Goal: Check status: Check status

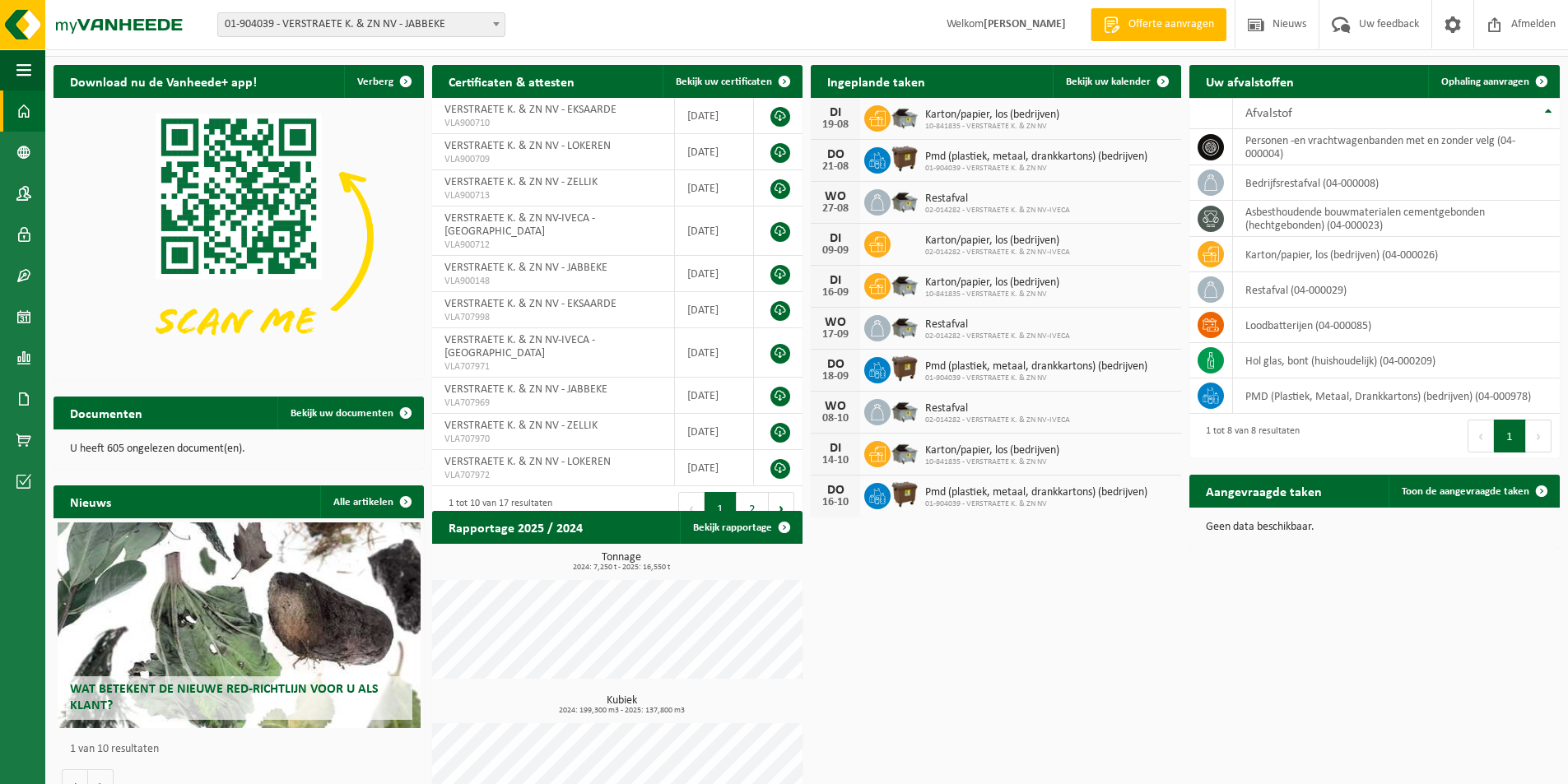
scroll to position [7, 0]
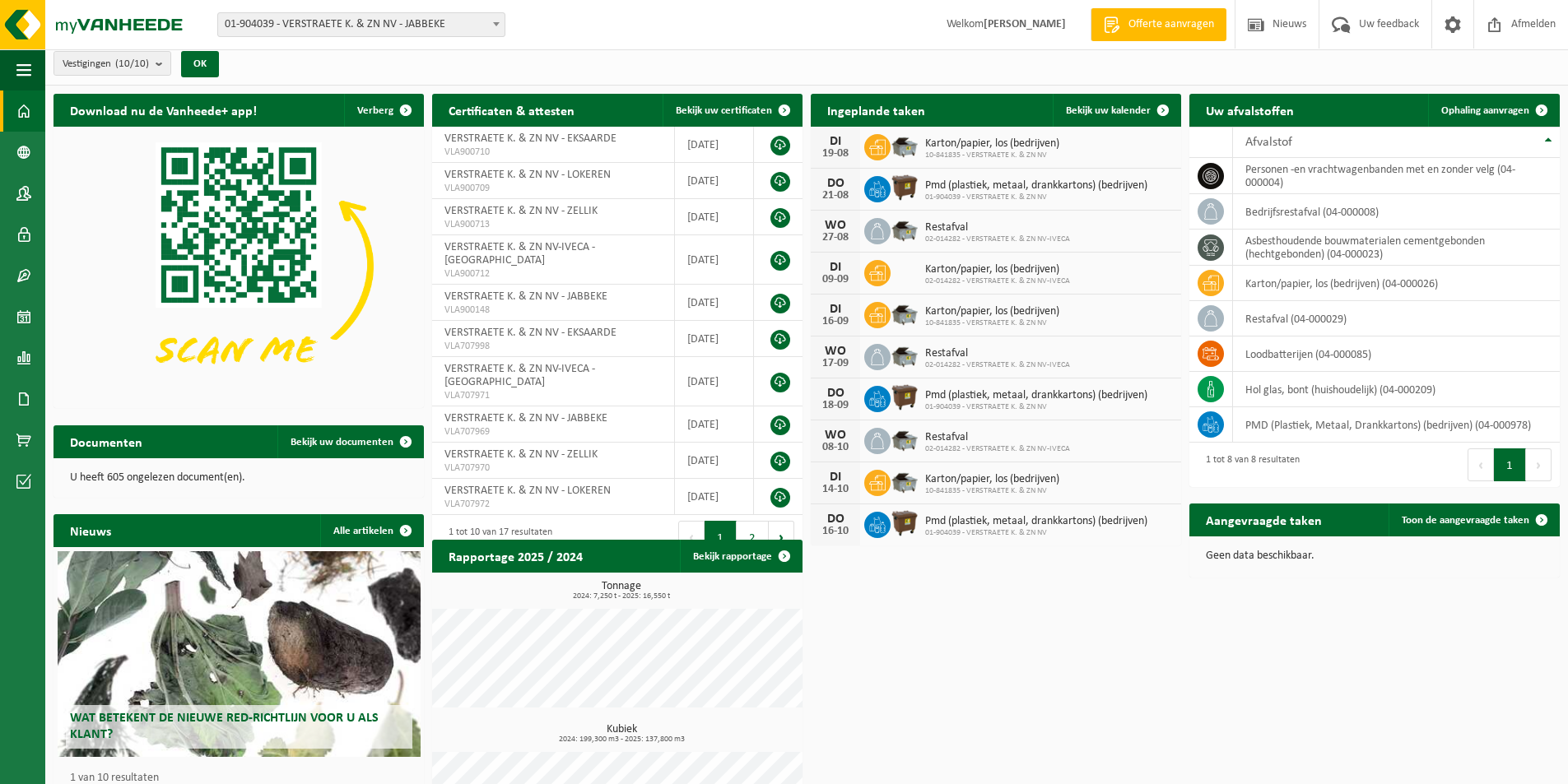
click at [496, 26] on span at bounding box center [496, 24] width 17 height 21
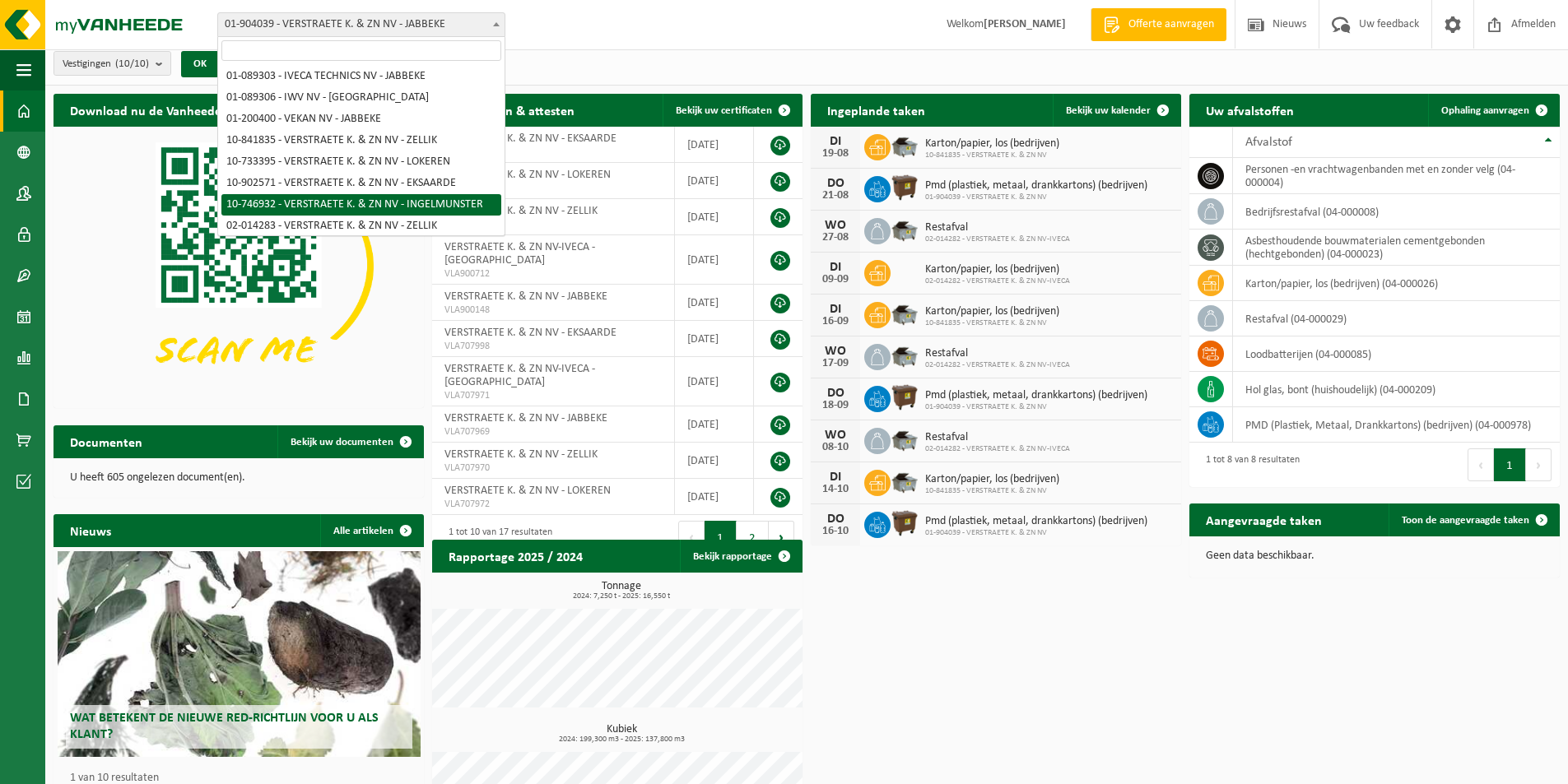
scroll to position [60, 0]
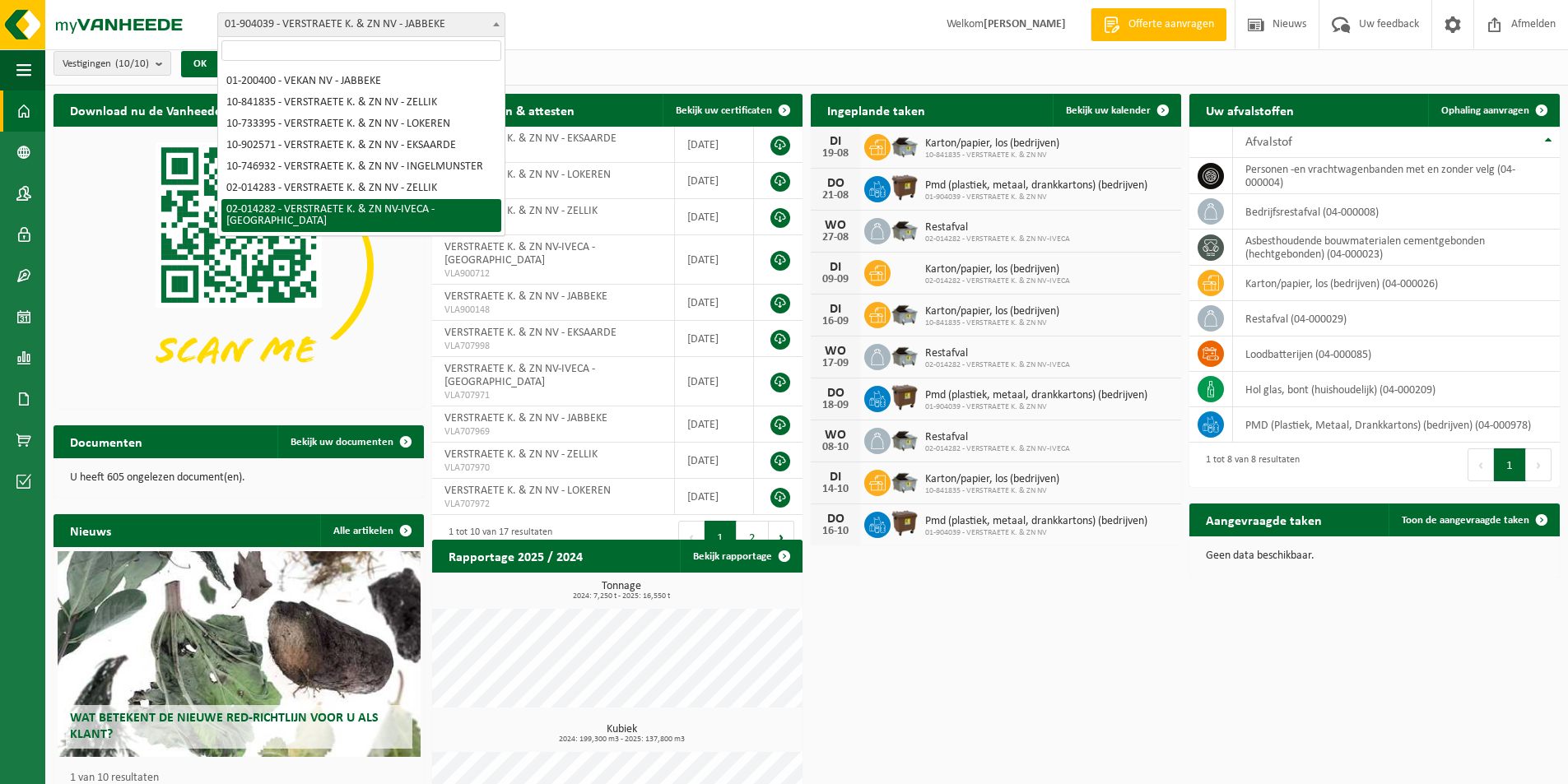
select select "14442"
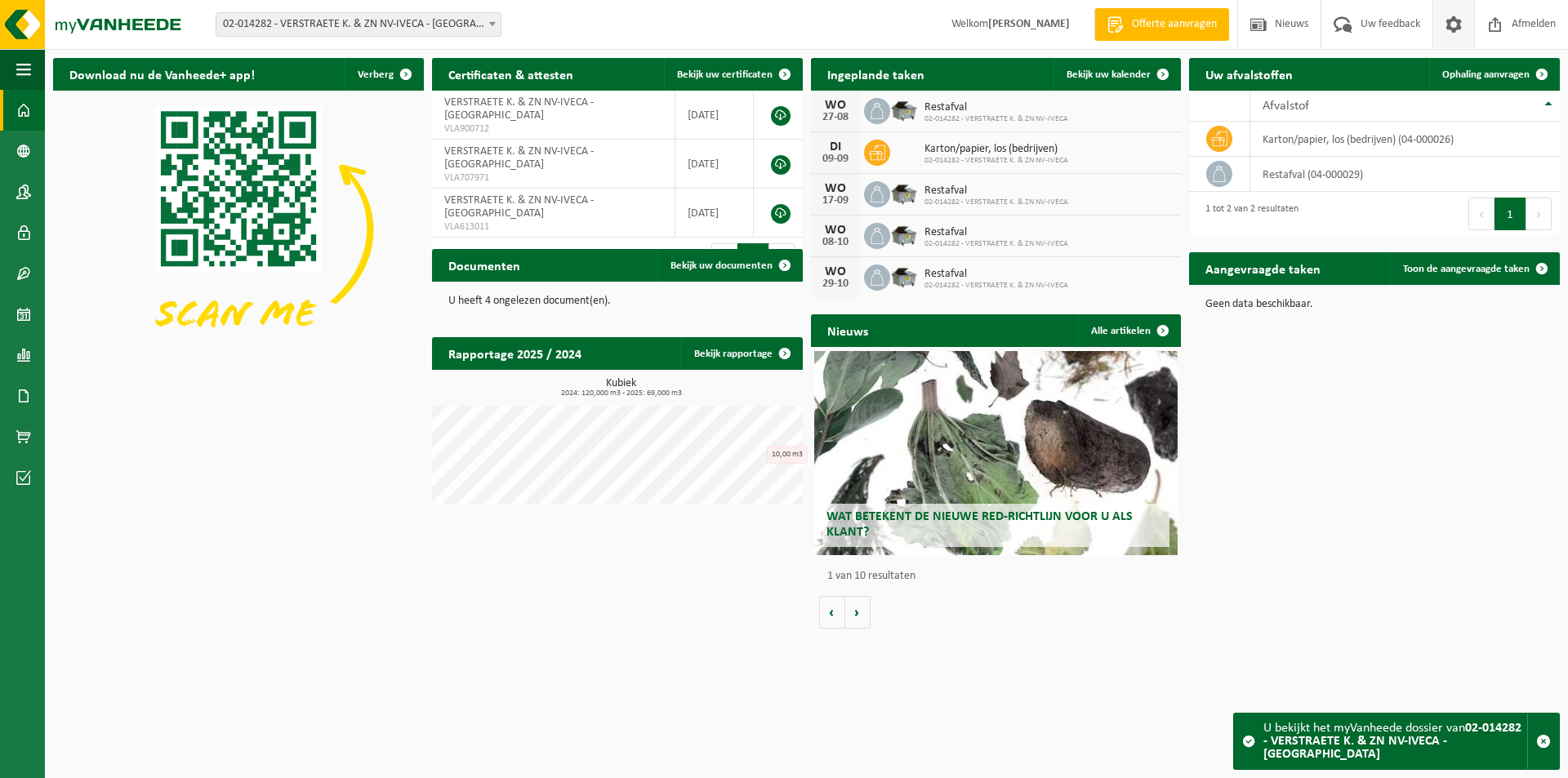
click at [1464, 22] on link at bounding box center [1453, 24] width 42 height 48
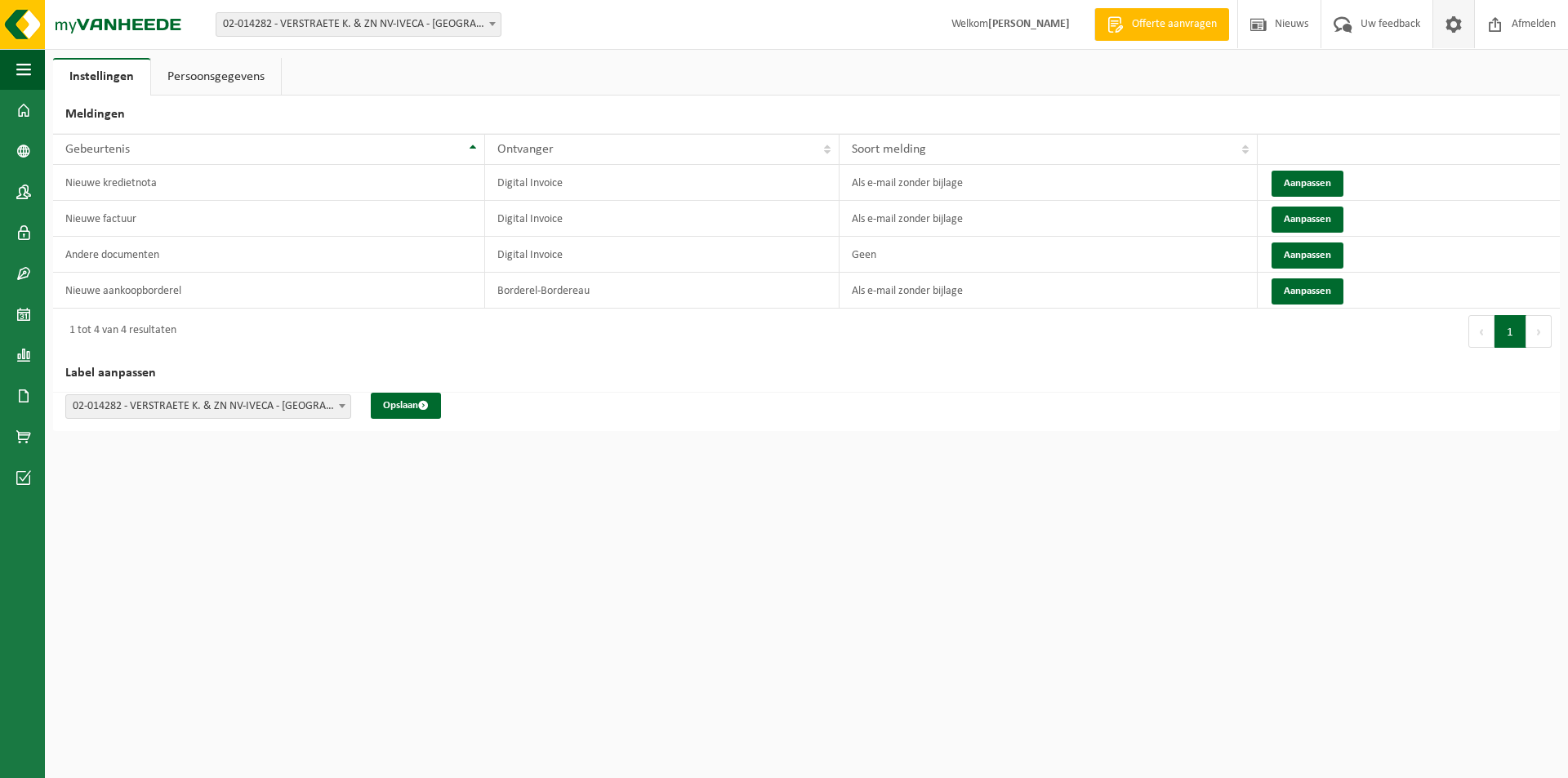
click at [238, 75] on link "Persoonsgegevens" at bounding box center [216, 76] width 130 height 38
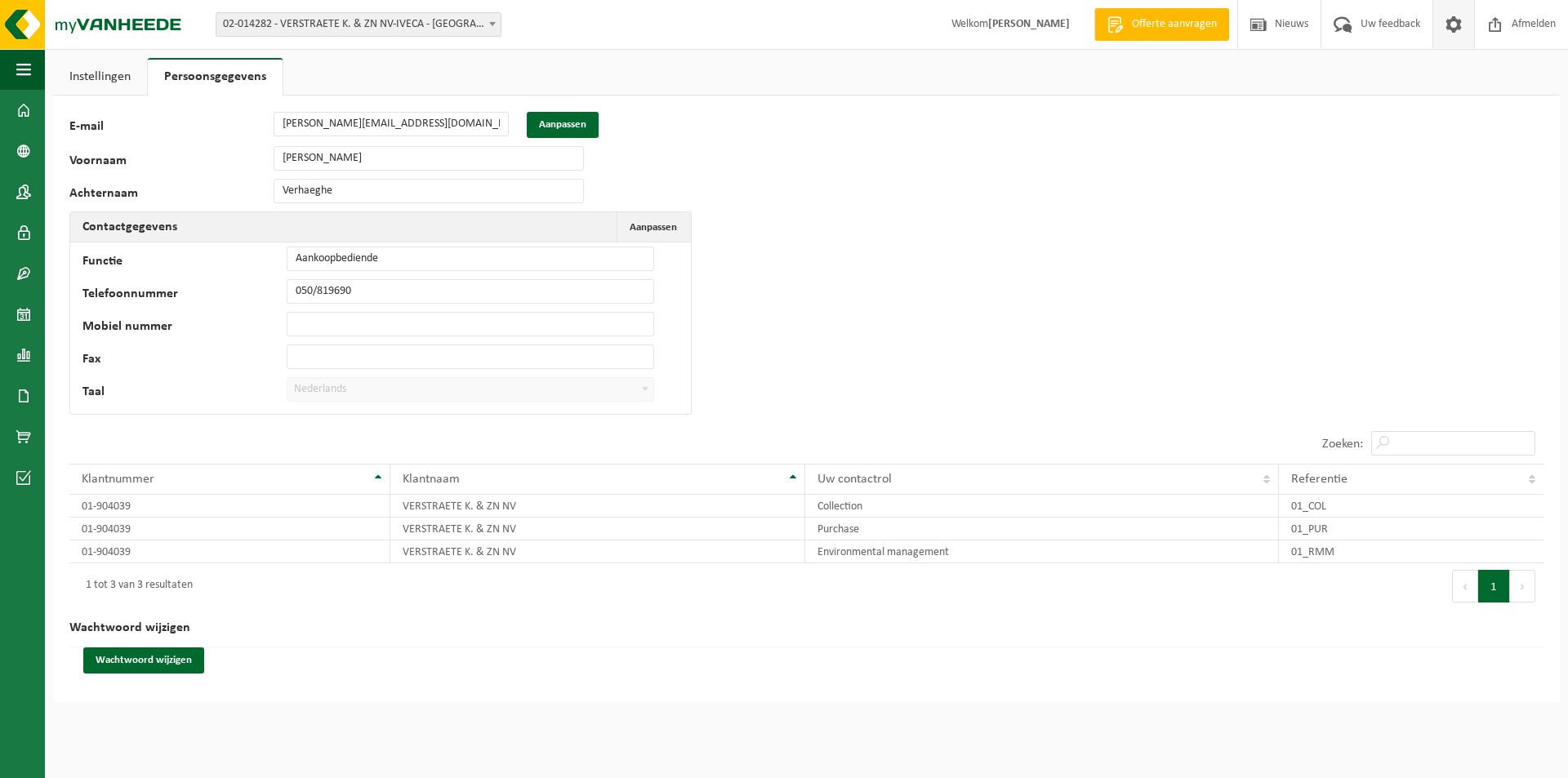
click at [108, 71] on link "Instellingen" at bounding box center [100, 76] width 94 height 38
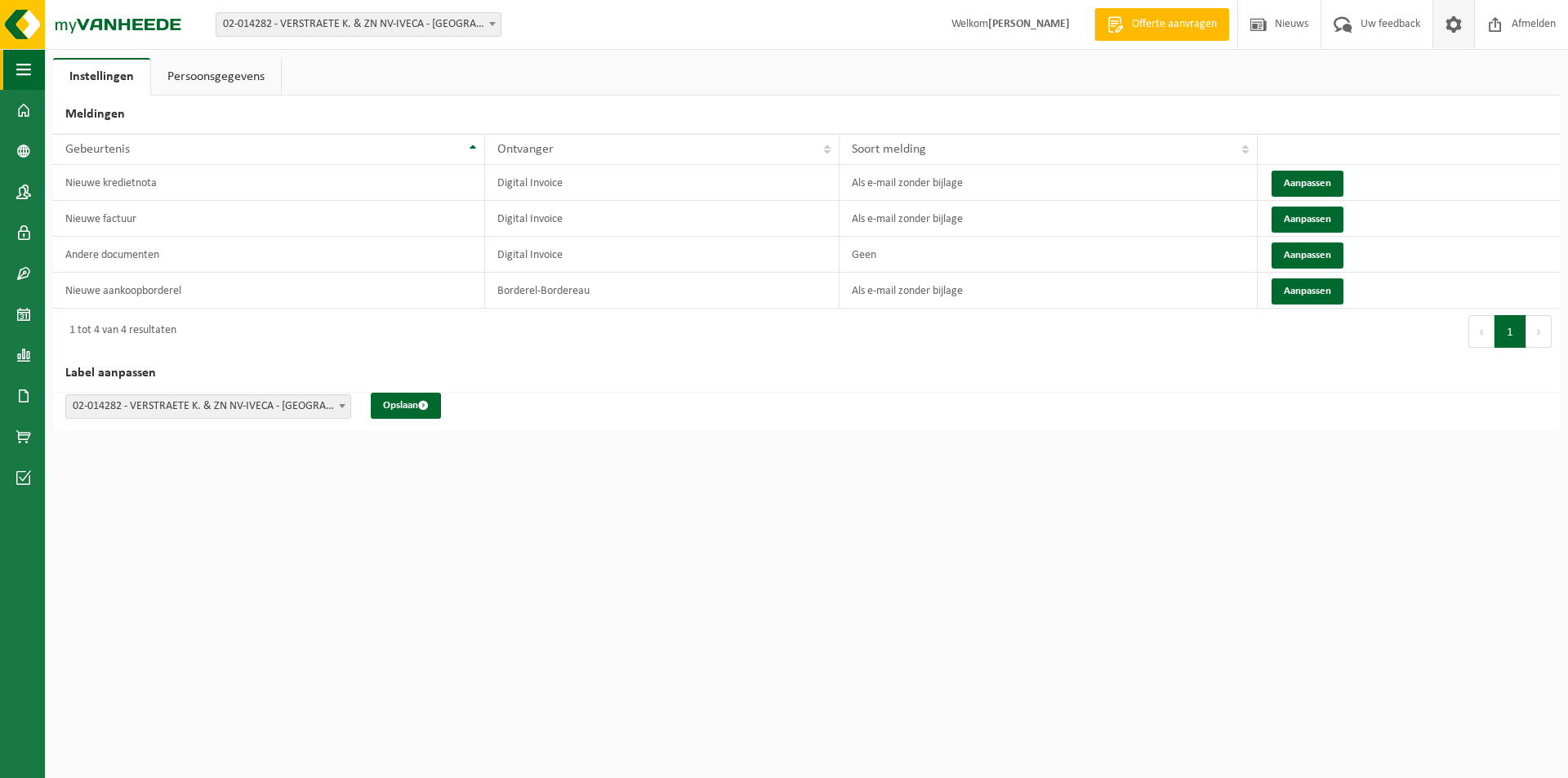
click at [28, 68] on span "button" at bounding box center [23, 70] width 15 height 41
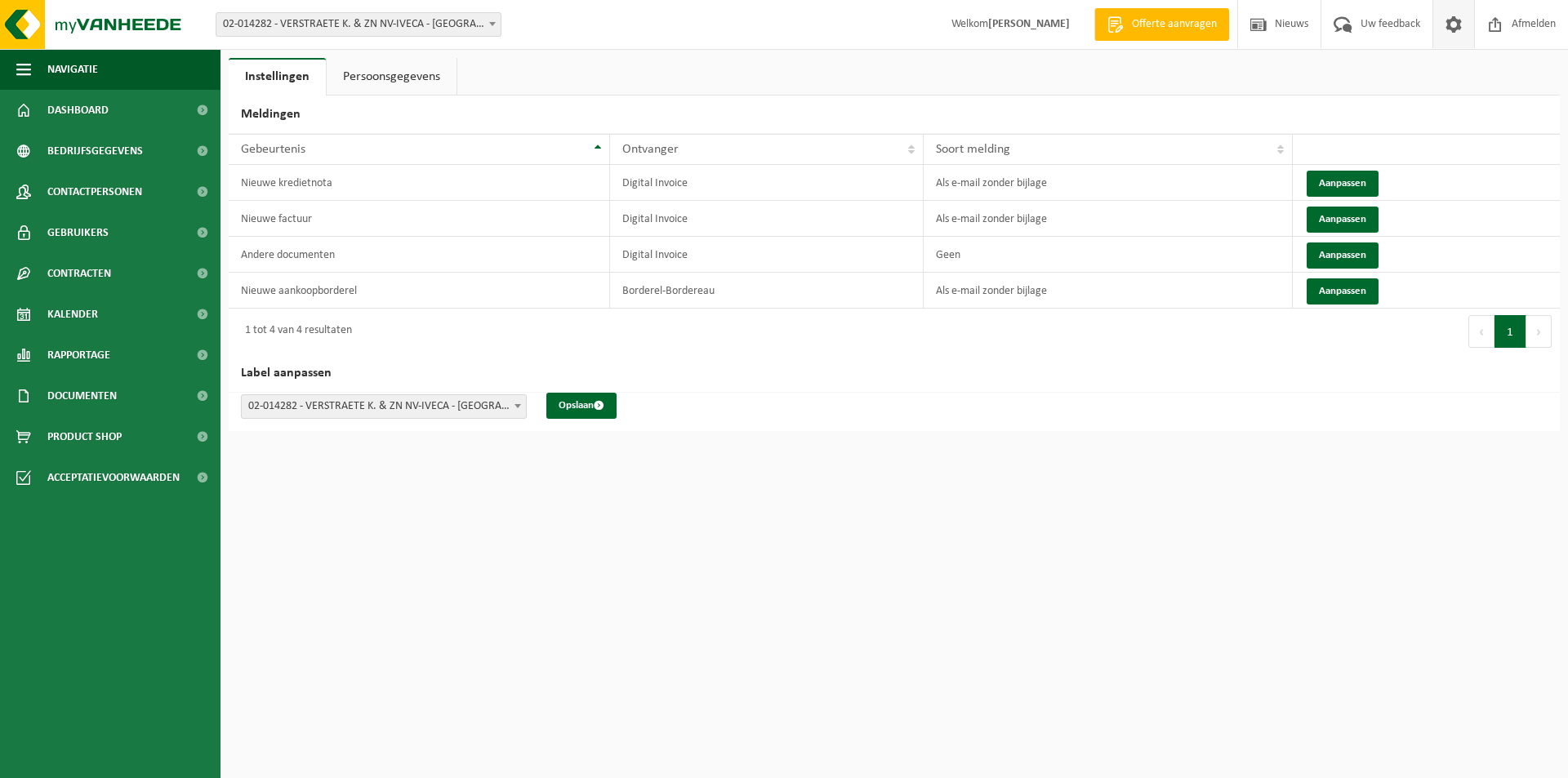
click at [359, 531] on html "Vestiging: 01-904039 - VERSTRAETE K. & ZN NV - JABBEKE 01-089303 - IVECA TECHNI…" at bounding box center [784, 389] width 1568 height 778
click at [400, 549] on html "Vestiging: 01-904039 - VERSTRAETE K. & ZN NV - JABBEKE 01-089303 - IVECA TECHNI…" at bounding box center [784, 389] width 1568 height 778
click at [90, 312] on span "Kalender" at bounding box center [73, 314] width 50 height 41
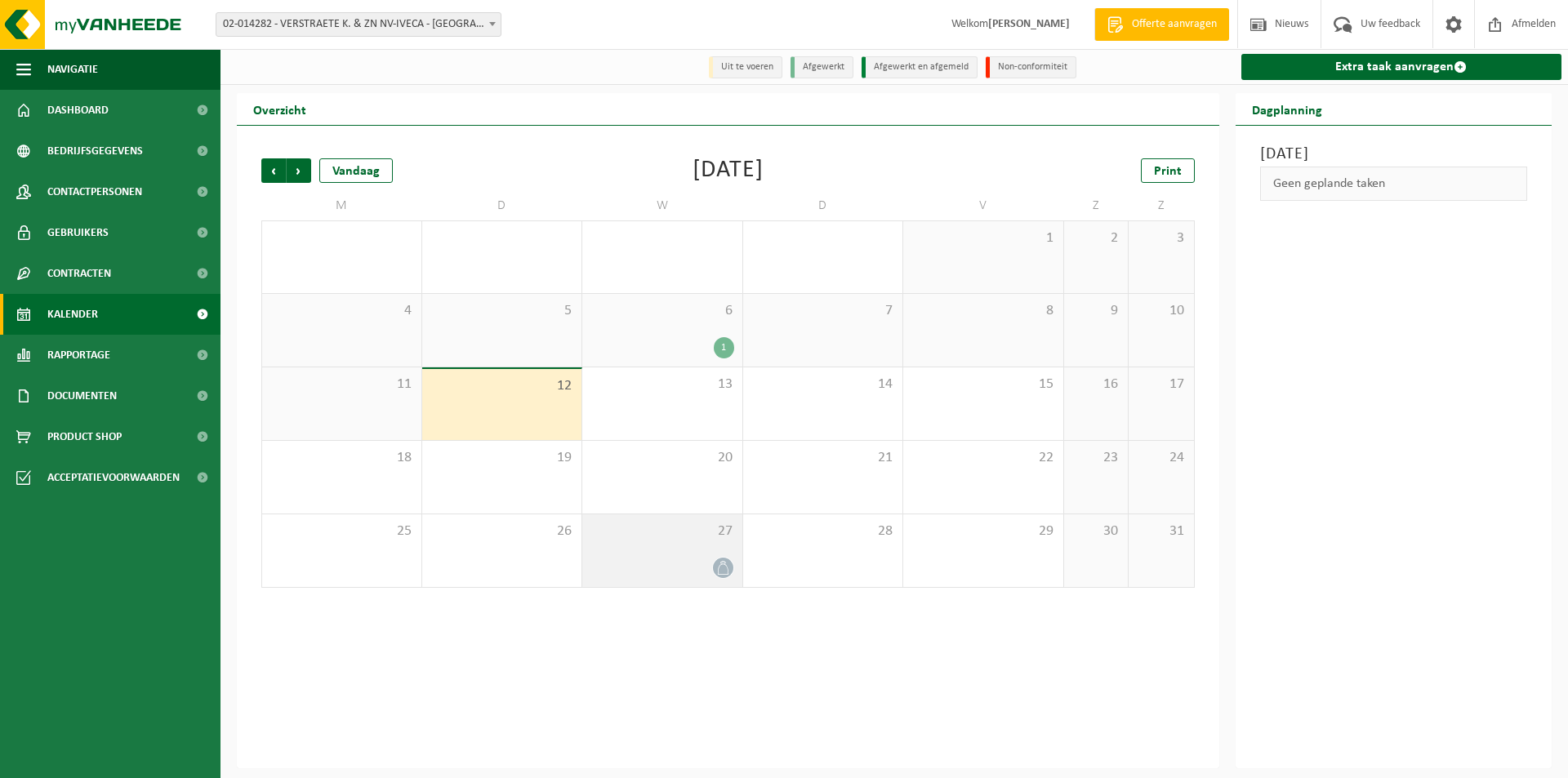
click at [717, 579] on div at bounding box center [723, 568] width 22 height 22
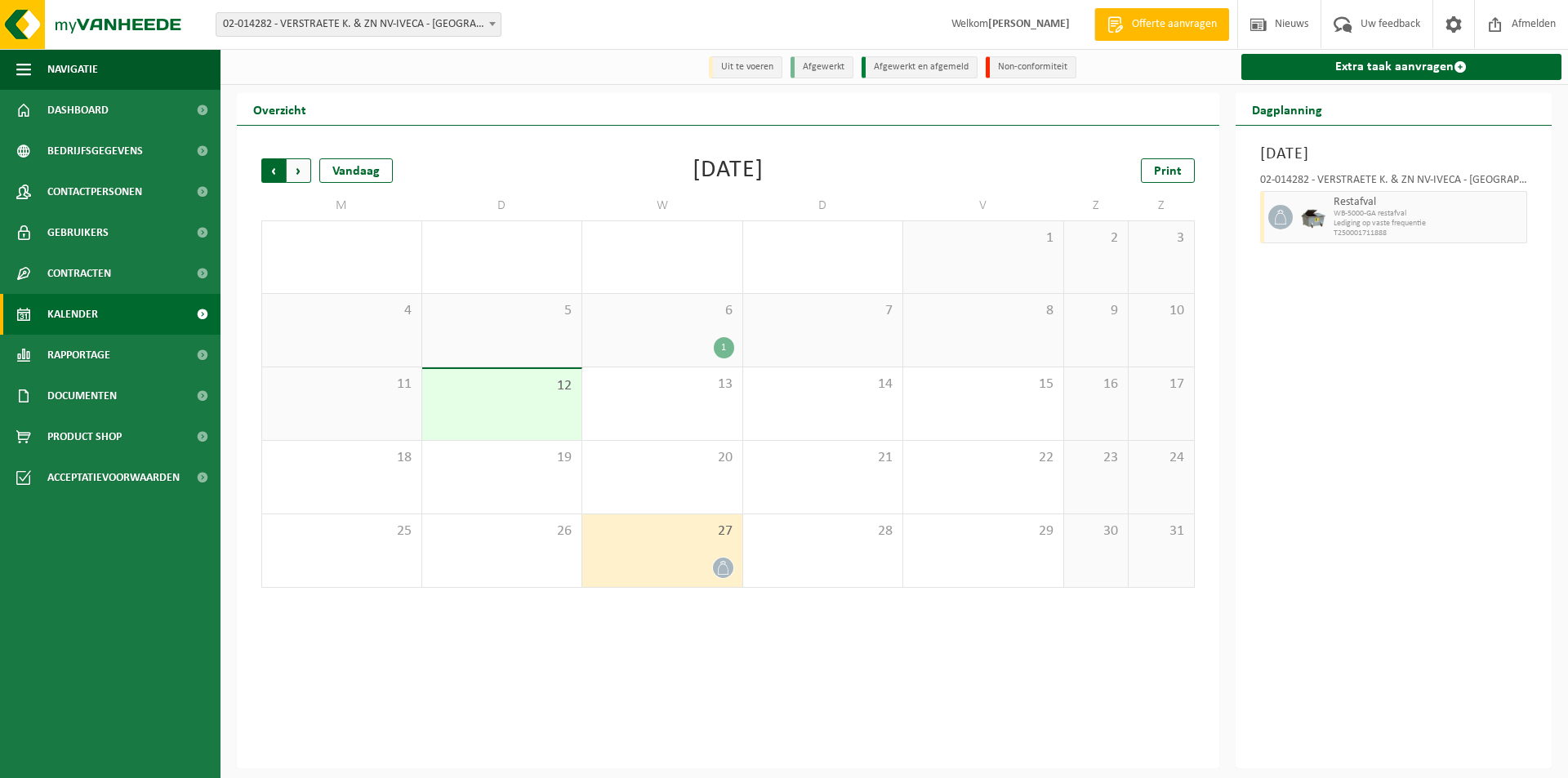
click at [306, 165] on span "Volgende" at bounding box center [298, 170] width 24 height 24
